Goal: Information Seeking & Learning: Learn about a topic

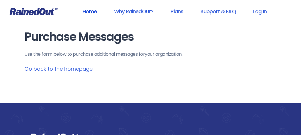
click at [86, 12] on link "Home" at bounding box center [89, 11] width 29 height 13
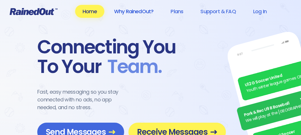
click at [123, 10] on link "Why RainedOut?" at bounding box center [134, 11] width 55 height 13
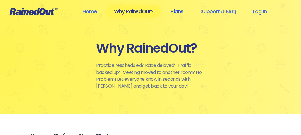
click at [176, 12] on link "Plans" at bounding box center [177, 11] width 28 height 13
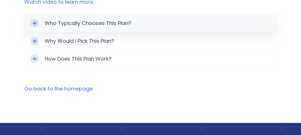
scroll to position [390, 0]
